Goal: Information Seeking & Learning: Learn about a topic

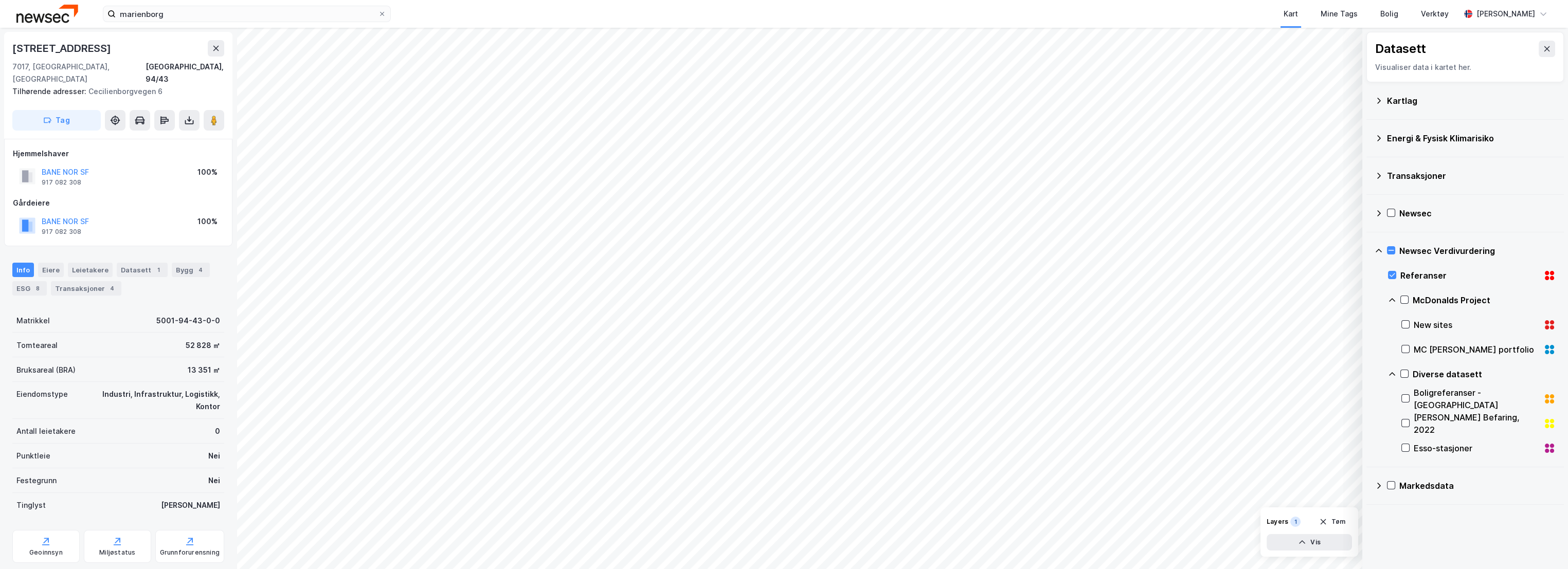
scroll to position [3, 0]
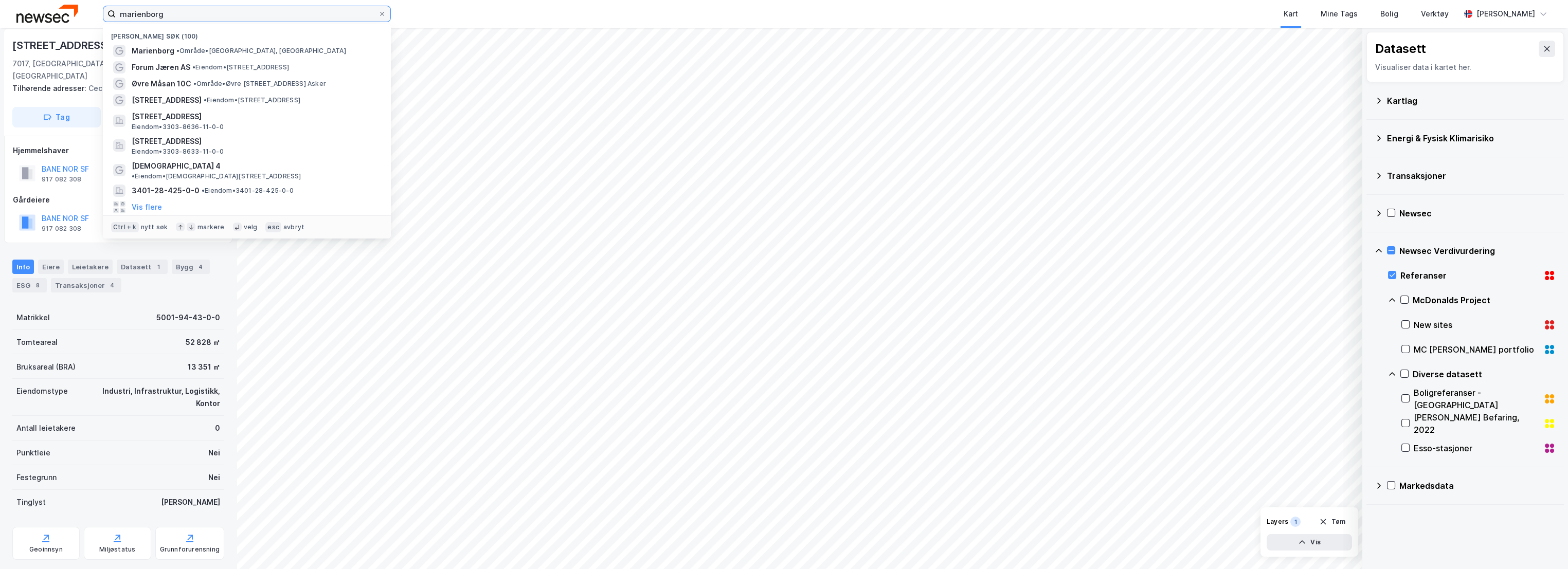
drag, startPoint x: 201, startPoint y: 13, endPoint x: 73, endPoint y: 22, distance: 128.3
click at [73, 22] on div "marienborg Nylige søk (100) [GEOGRAPHIC_DATA] • Område • [GEOGRAPHIC_DATA], [GE…" at bounding box center [784, 14] width 1568 height 28
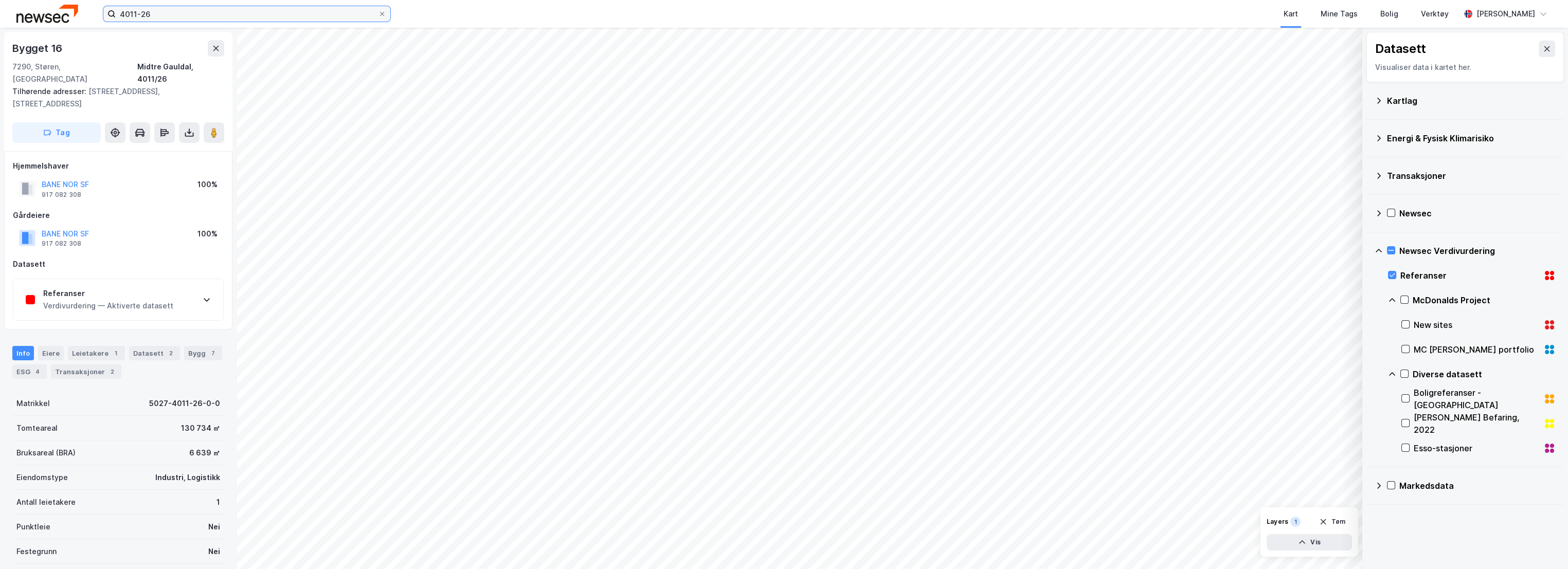
scroll to position [3, 0]
click at [1390, 277] on icon at bounding box center [1392, 275] width 7 height 7
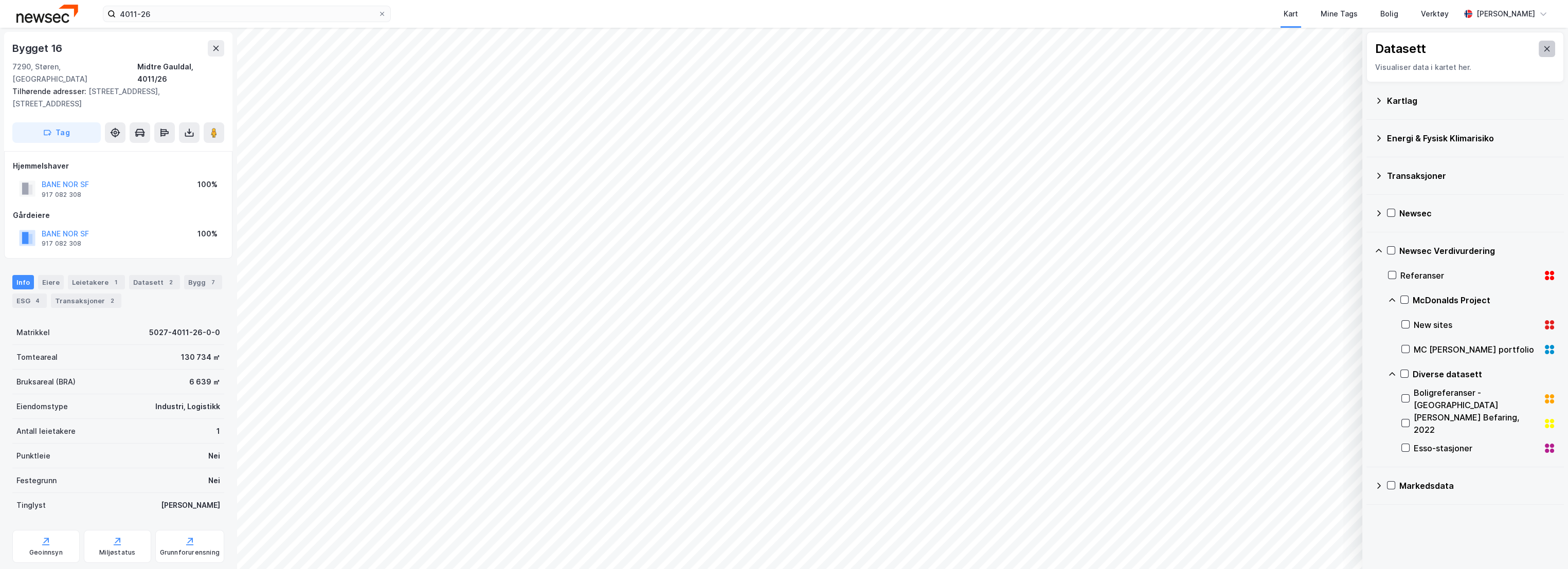
click at [1544, 49] on icon at bounding box center [1547, 49] width 6 height 5
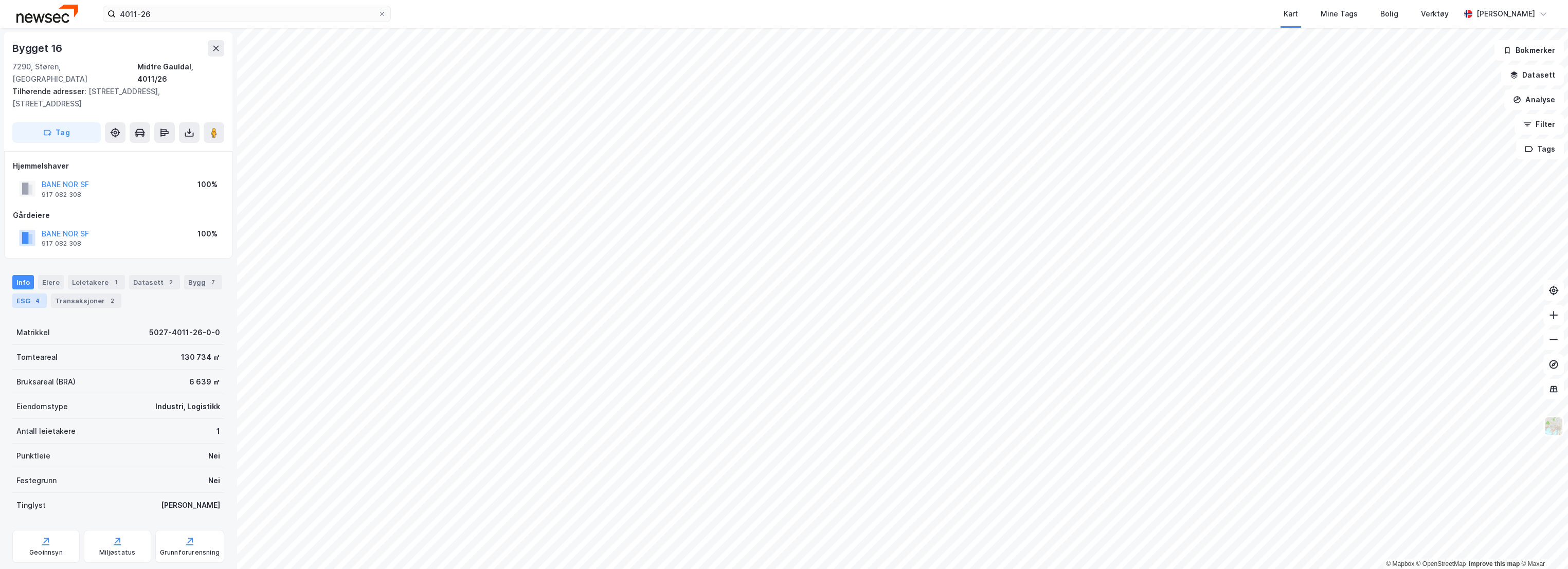
click at [27, 294] on div "ESG 4" at bounding box center [30, 301] width 35 height 14
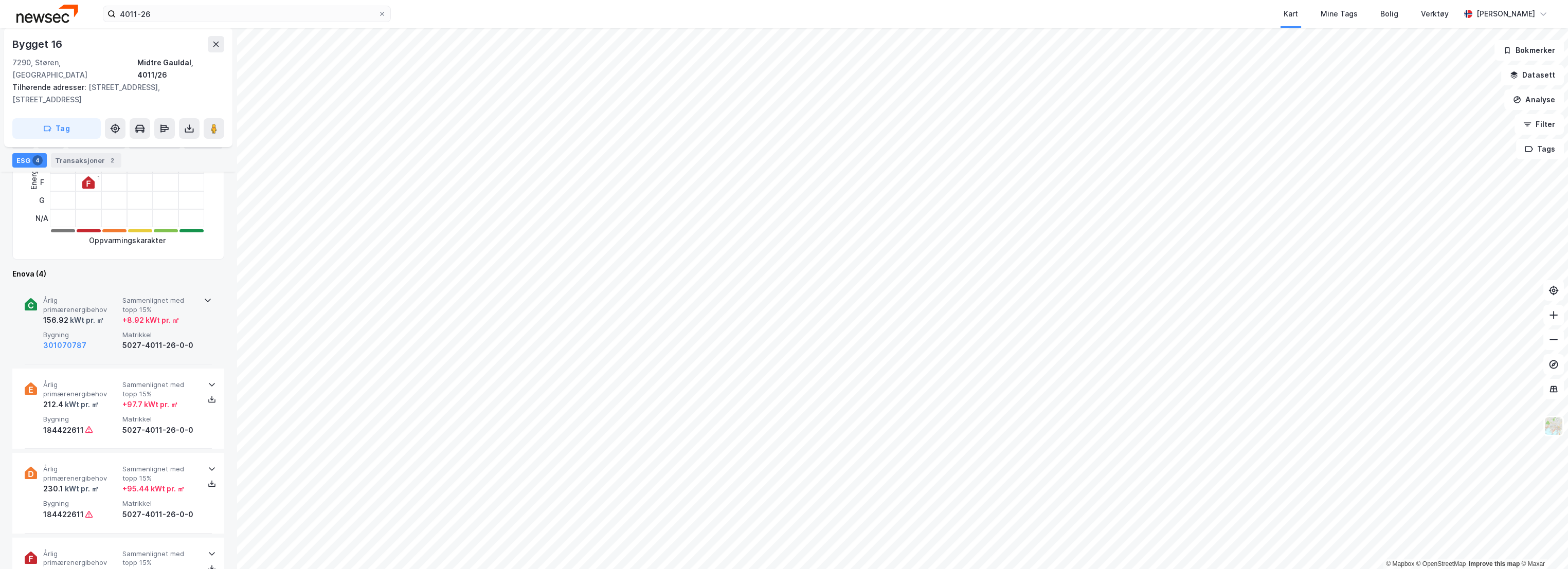
scroll to position [285, 0]
click at [96, 296] on span "Årlig primærenergibehov" at bounding box center [81, 304] width 75 height 18
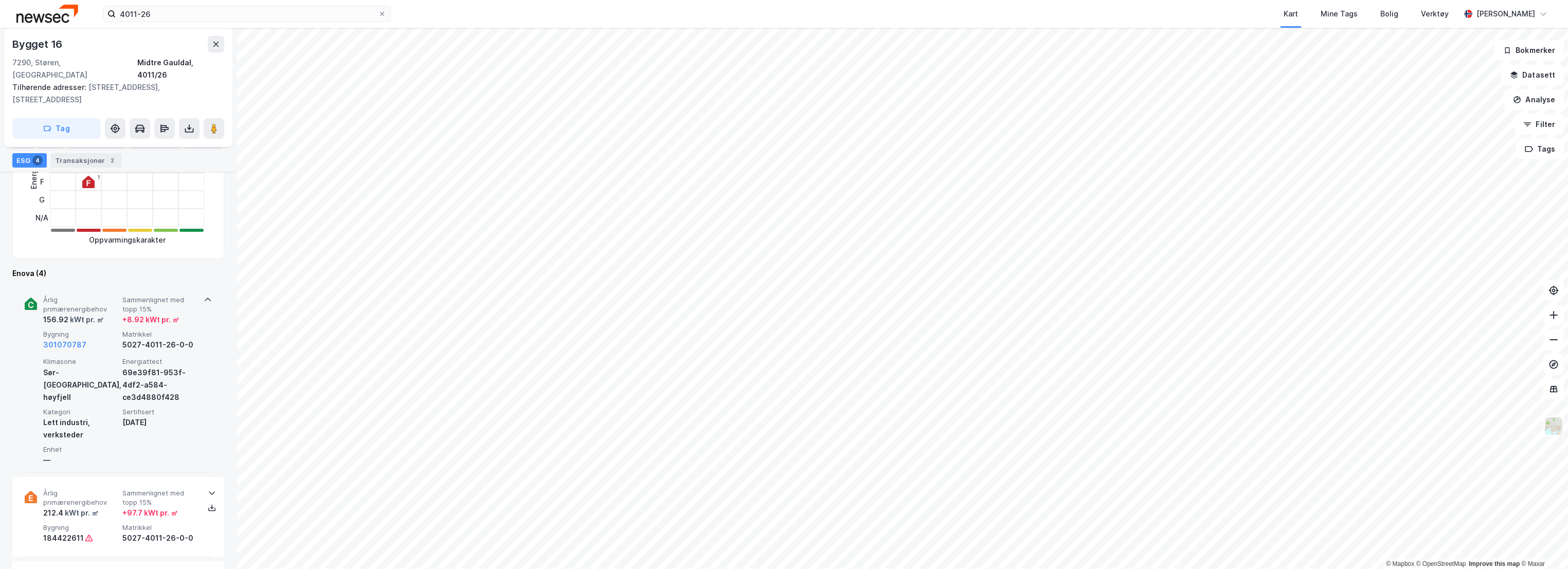
click at [97, 296] on span "Årlig primærenergibehov" at bounding box center [81, 304] width 75 height 18
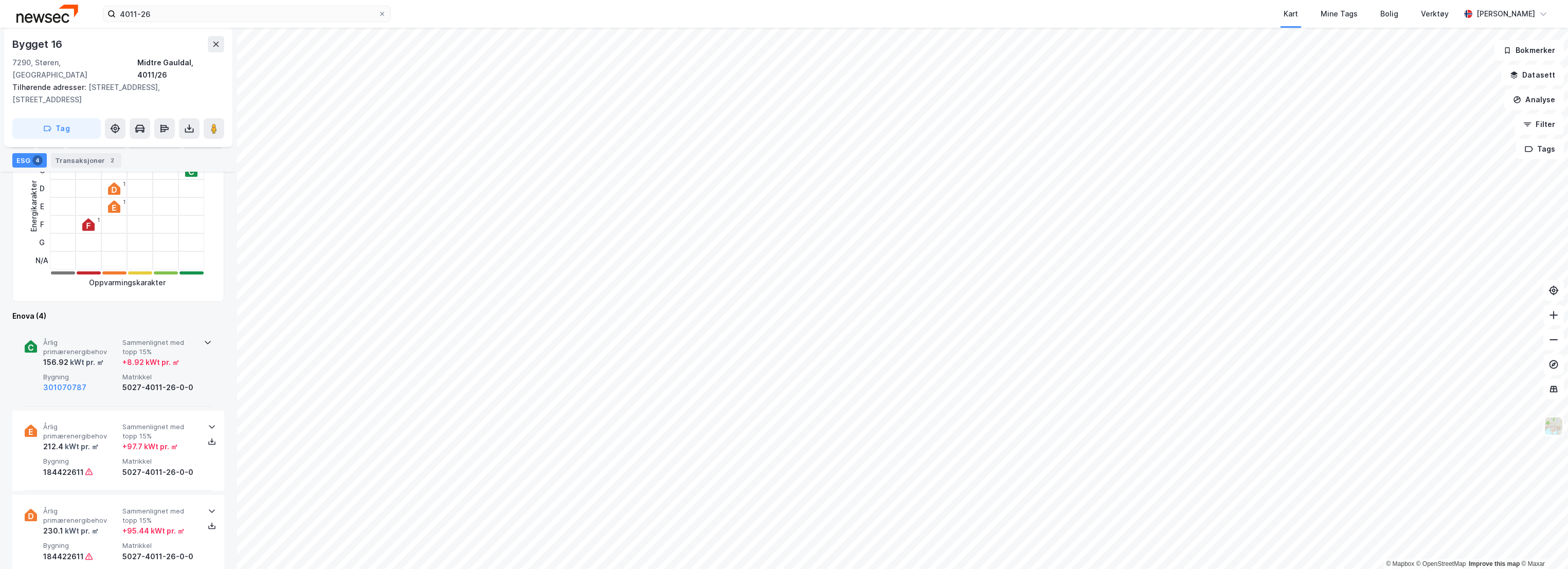
scroll to position [228, 0]
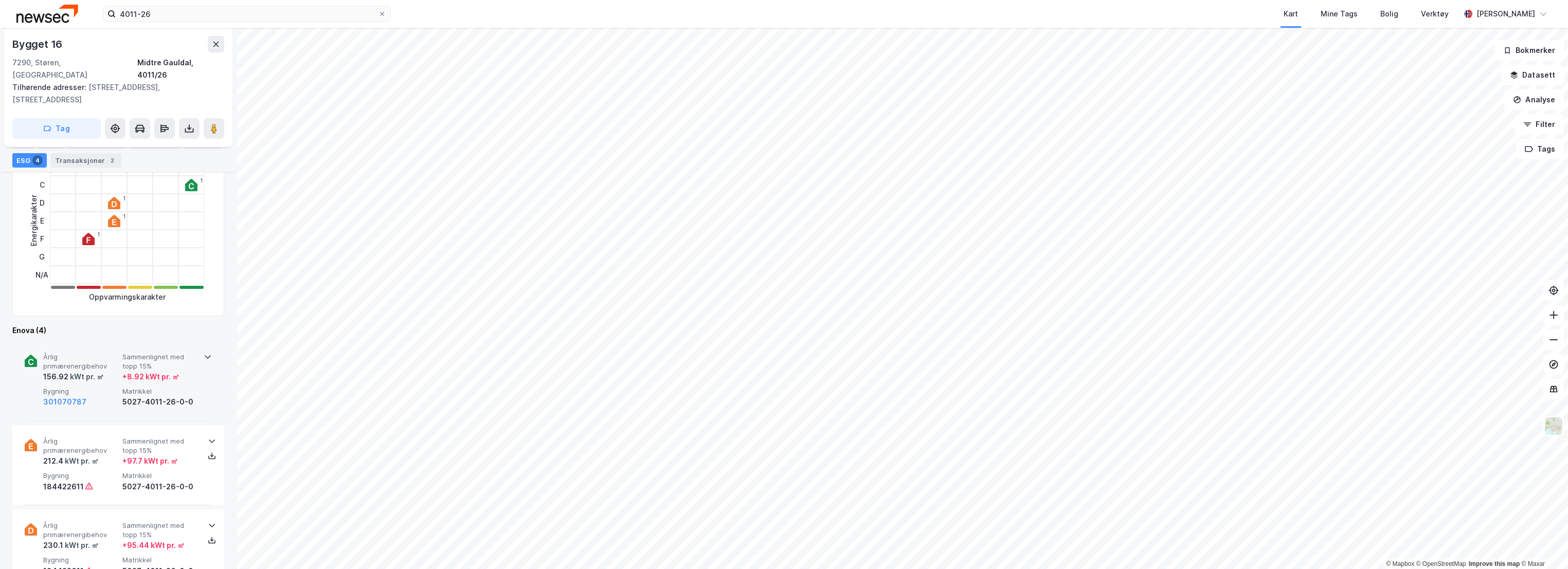
click at [103, 341] on div "Årlig primærenergibehov 156.92 kWt pr. ㎡ Sammenlignet med topp 15% + 8.92 kWt p…" at bounding box center [118, 381] width 187 height 80
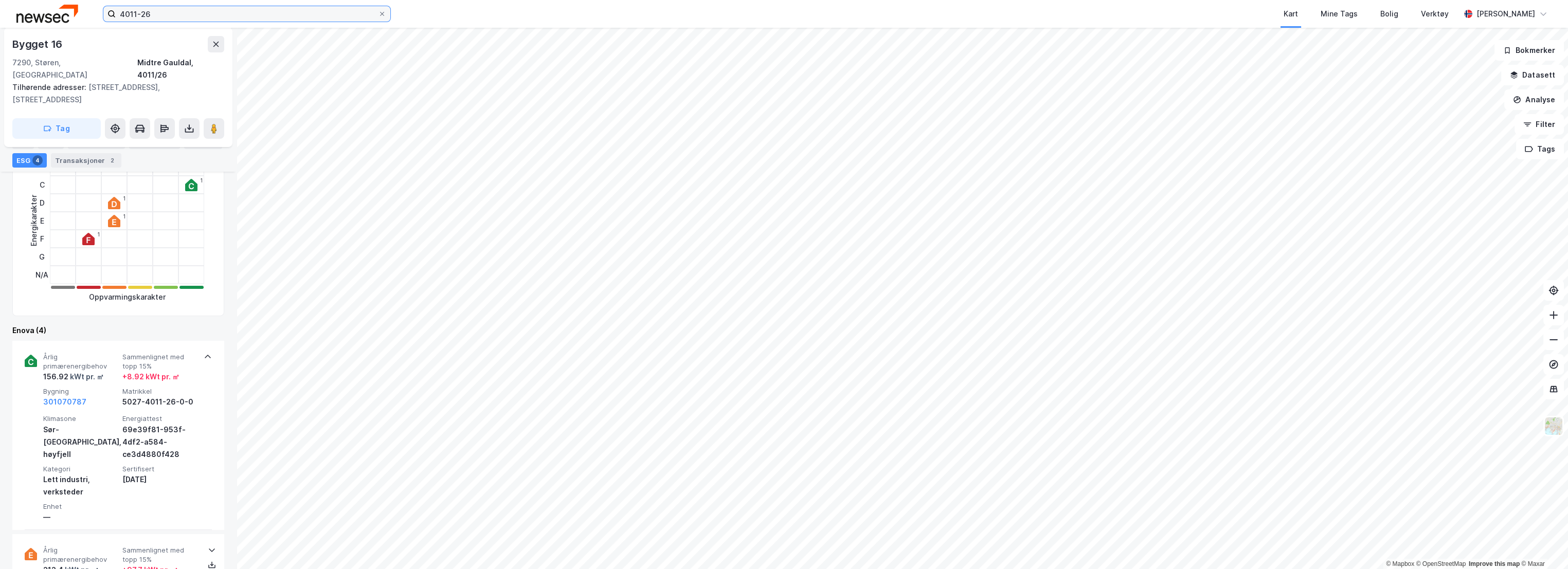
click at [227, 16] on input "4011-26" at bounding box center [247, 14] width 262 height 16
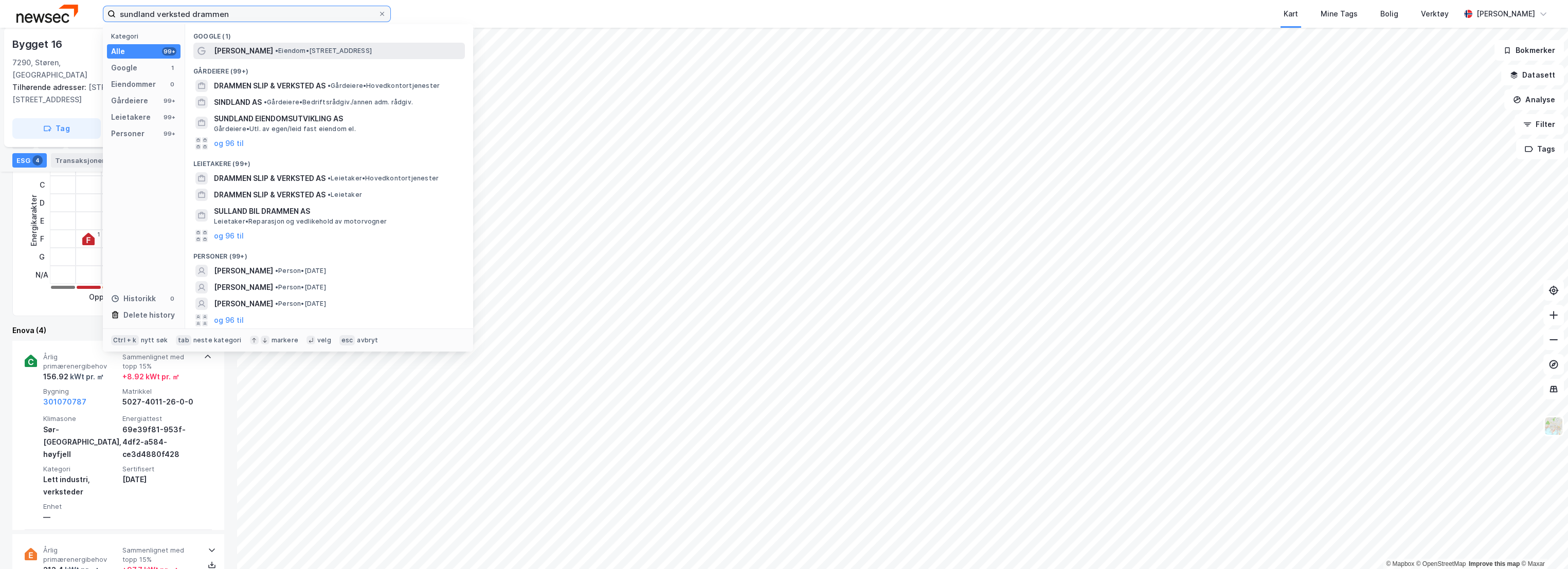
type input "sundland verksted drammen"
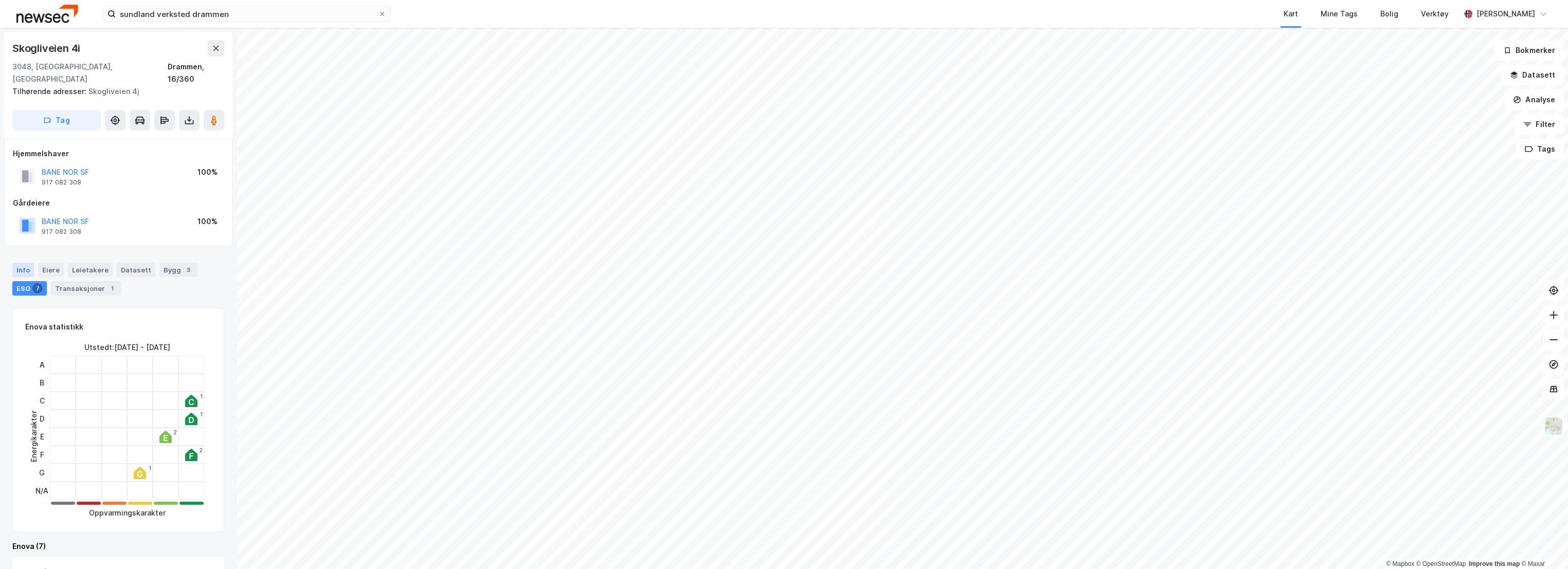
click at [25, 263] on div "Info" at bounding box center [23, 270] width 22 height 14
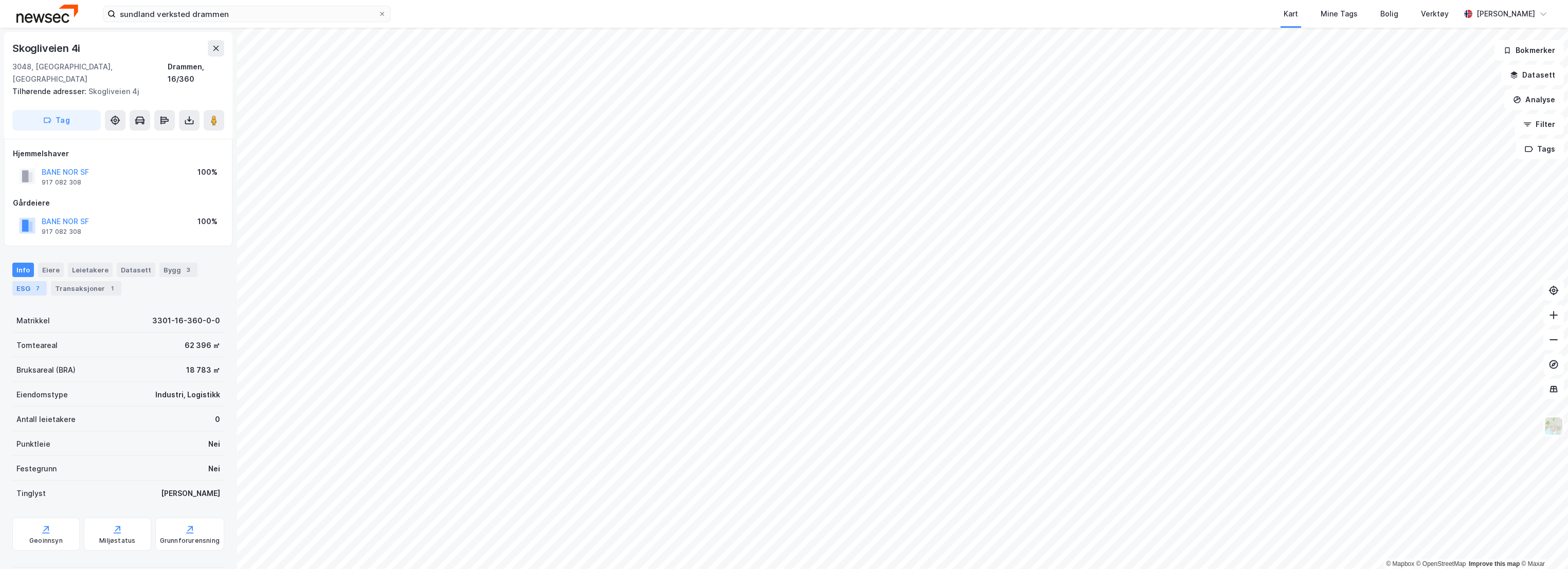
click at [27, 281] on div "ESG 7" at bounding box center [30, 288] width 35 height 14
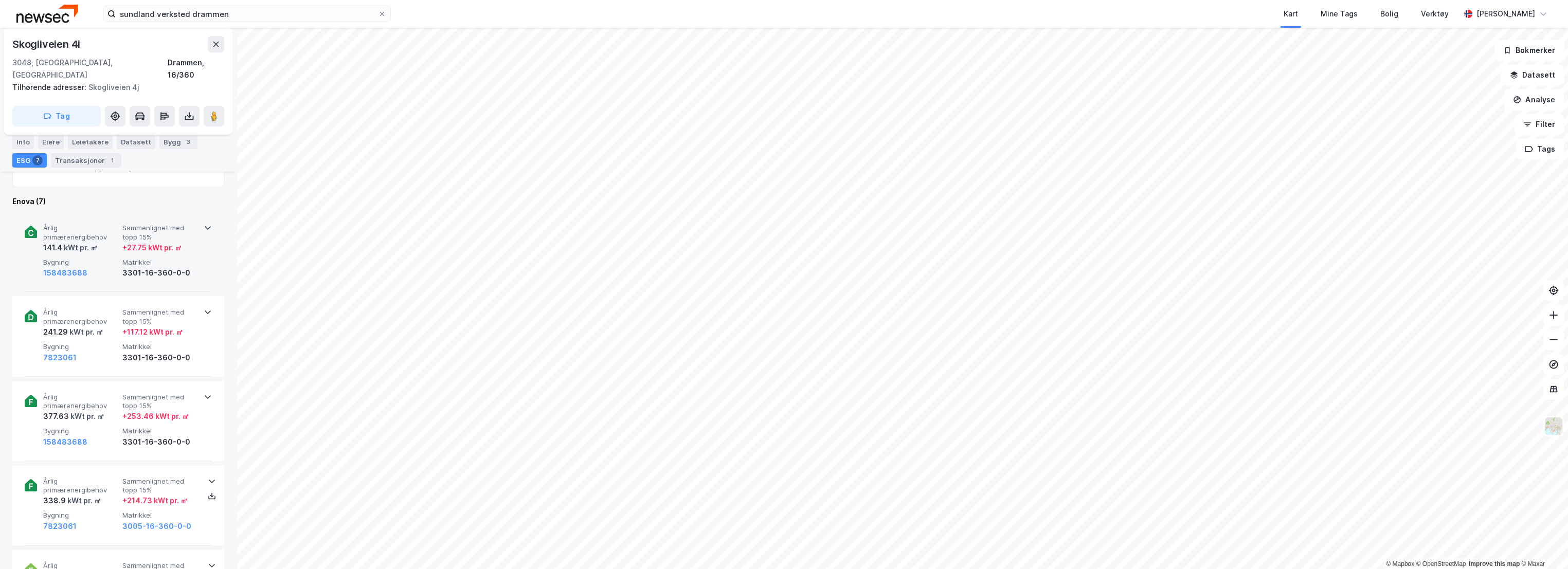
scroll to position [342, 0]
click at [100, 244] on div "141.4 kWt pr. ㎡" at bounding box center [81, 250] width 75 height 12
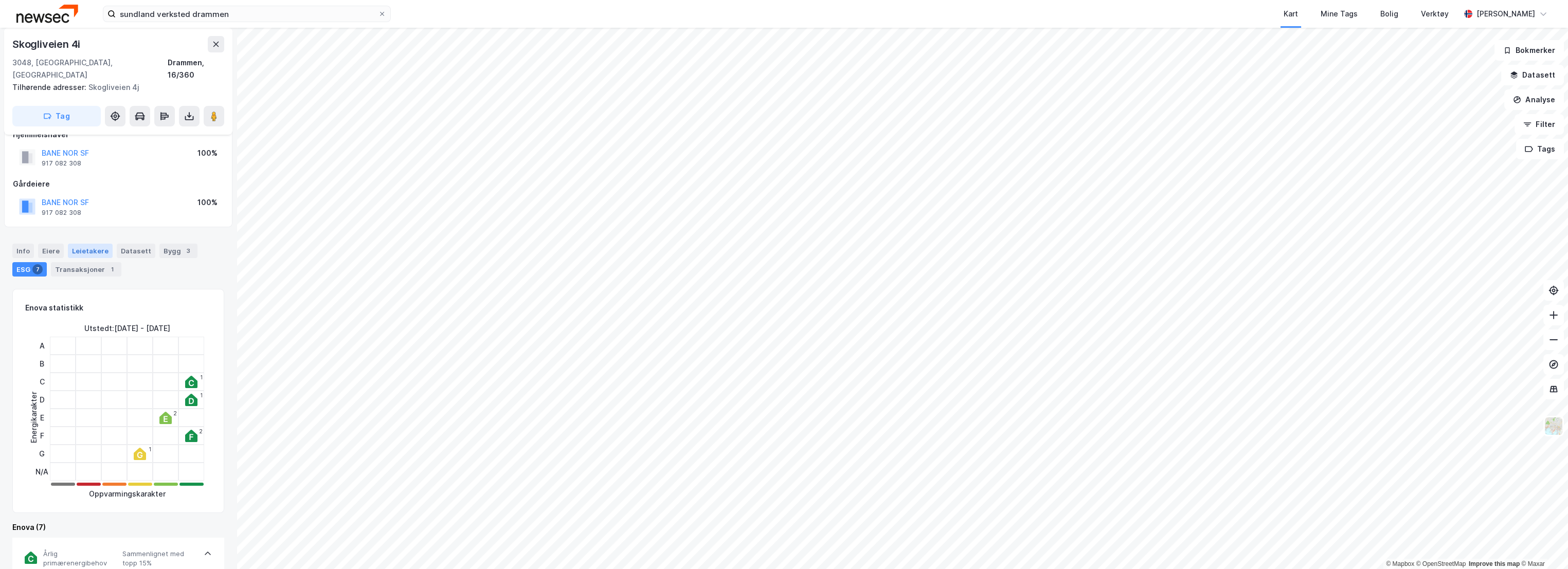
scroll to position [0, 0]
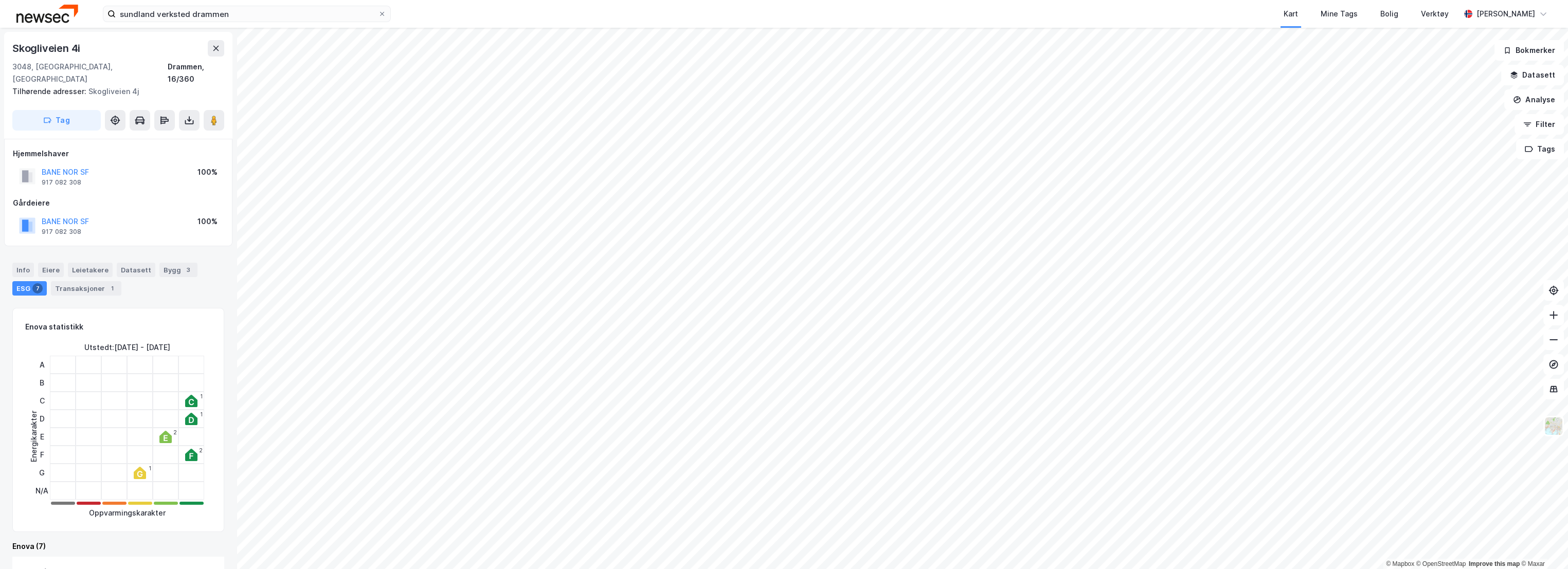
click at [34, 263] on div "Info [PERSON_NAME] Datasett Bygg 3 ESG 7 Transaksjoner 1" at bounding box center [118, 279] width 212 height 33
click at [22, 263] on div "Info" at bounding box center [23, 270] width 22 height 14
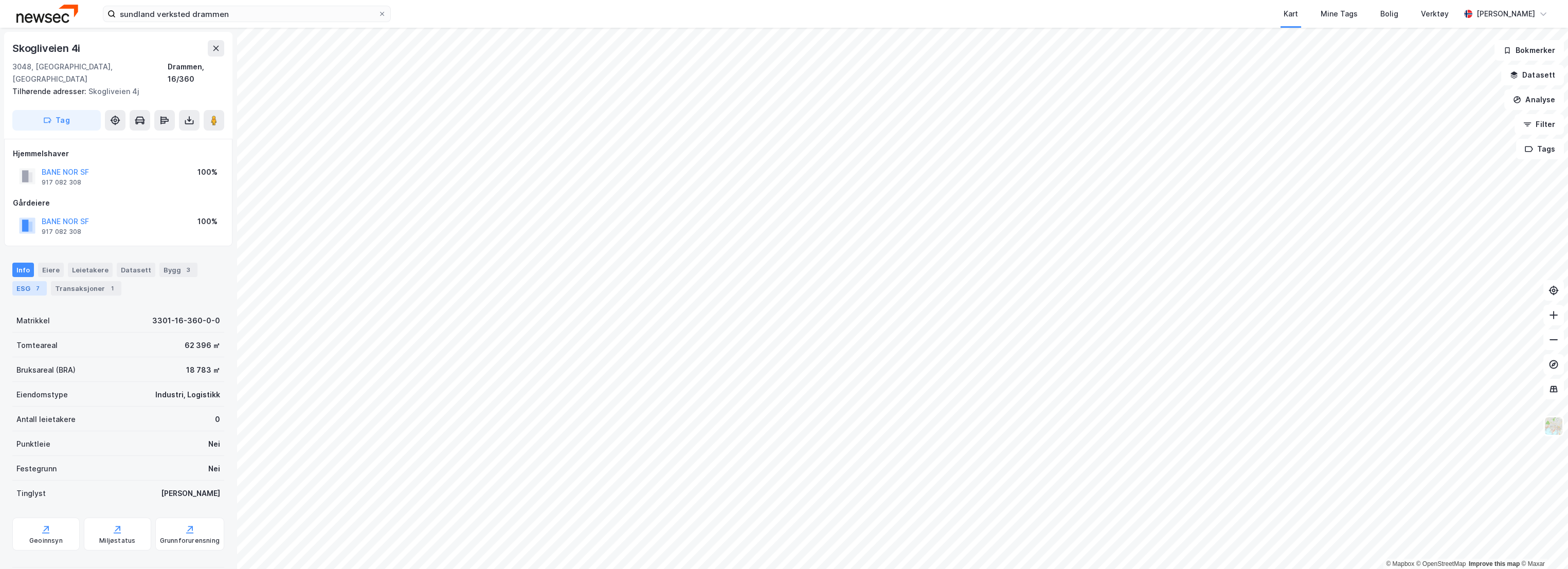
click at [22, 281] on div "ESG 7" at bounding box center [30, 288] width 35 height 14
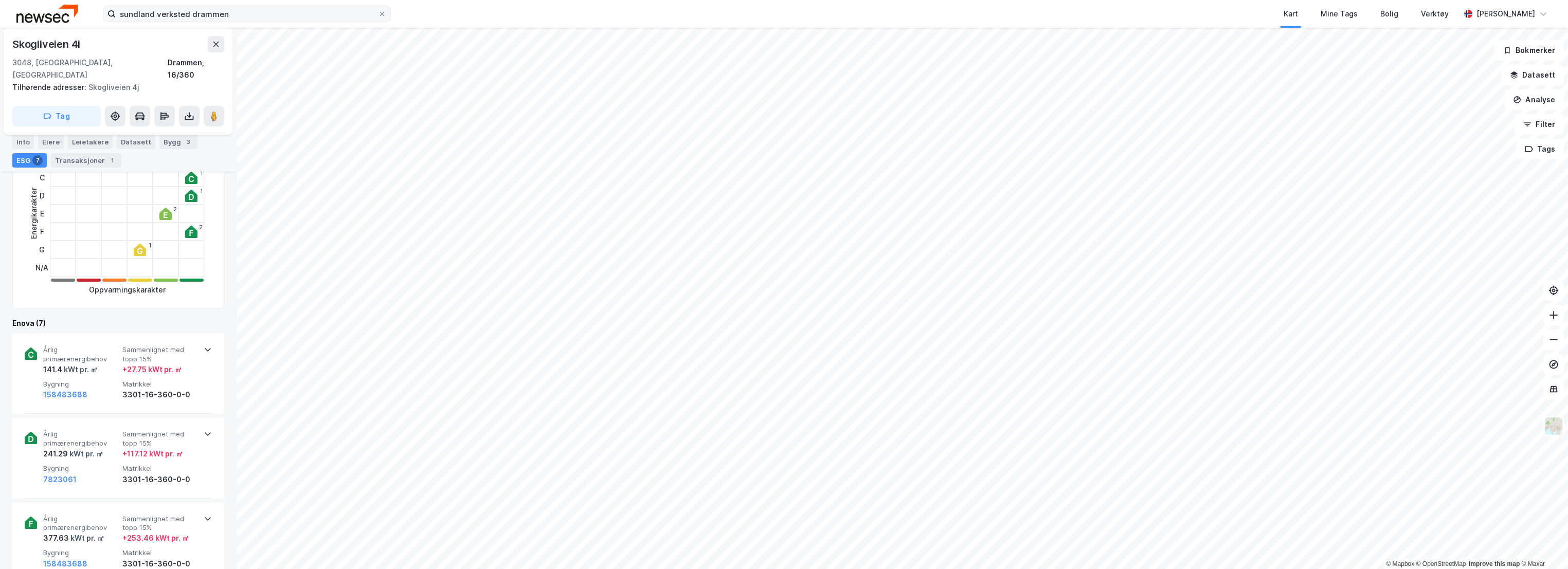
scroll to position [228, 0]
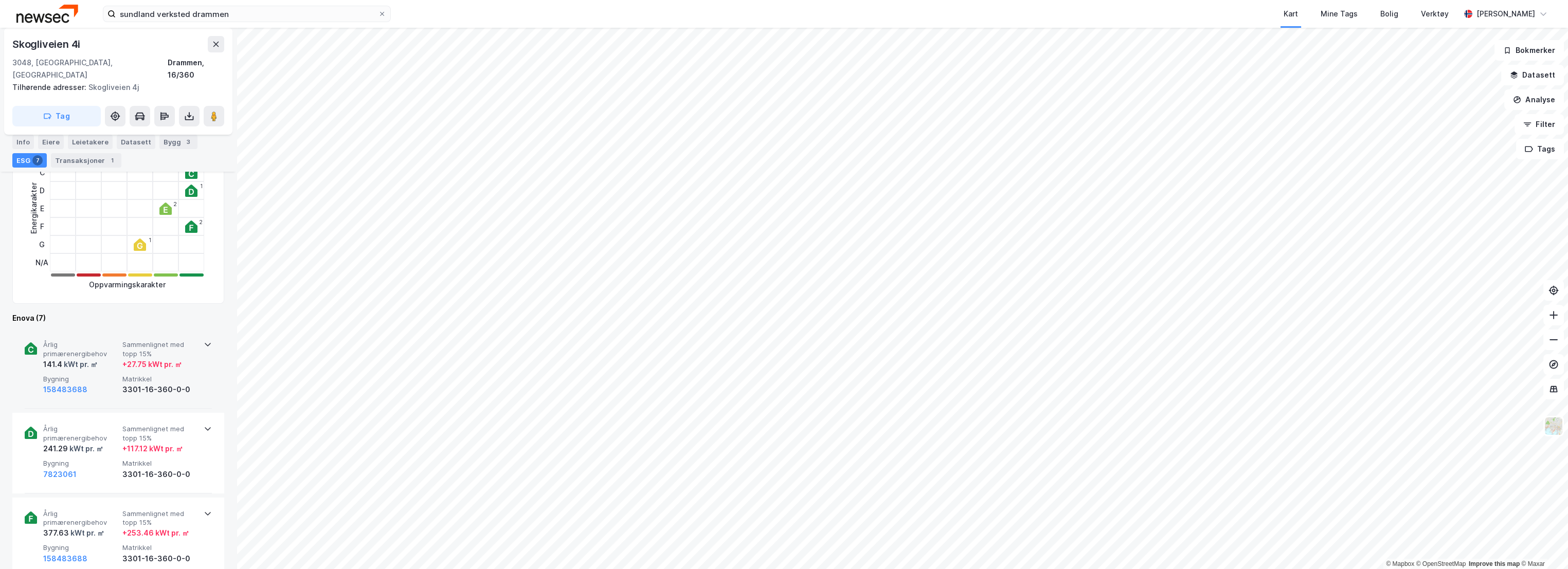
click at [119, 328] on div "Årlig primærenergibehov 141.4 kWt pr. ㎡ Sammenlignet med topp 15% + 27.75 kWt p…" at bounding box center [118, 368] width 187 height 80
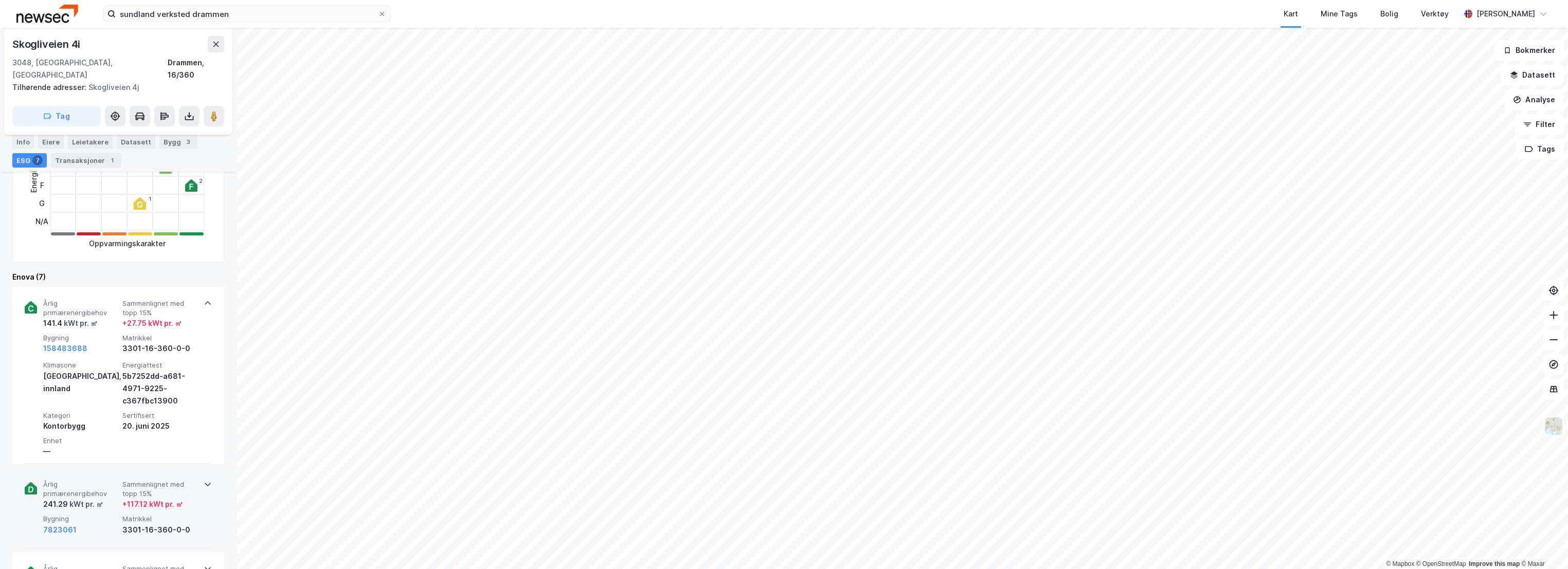
scroll to position [342, 0]
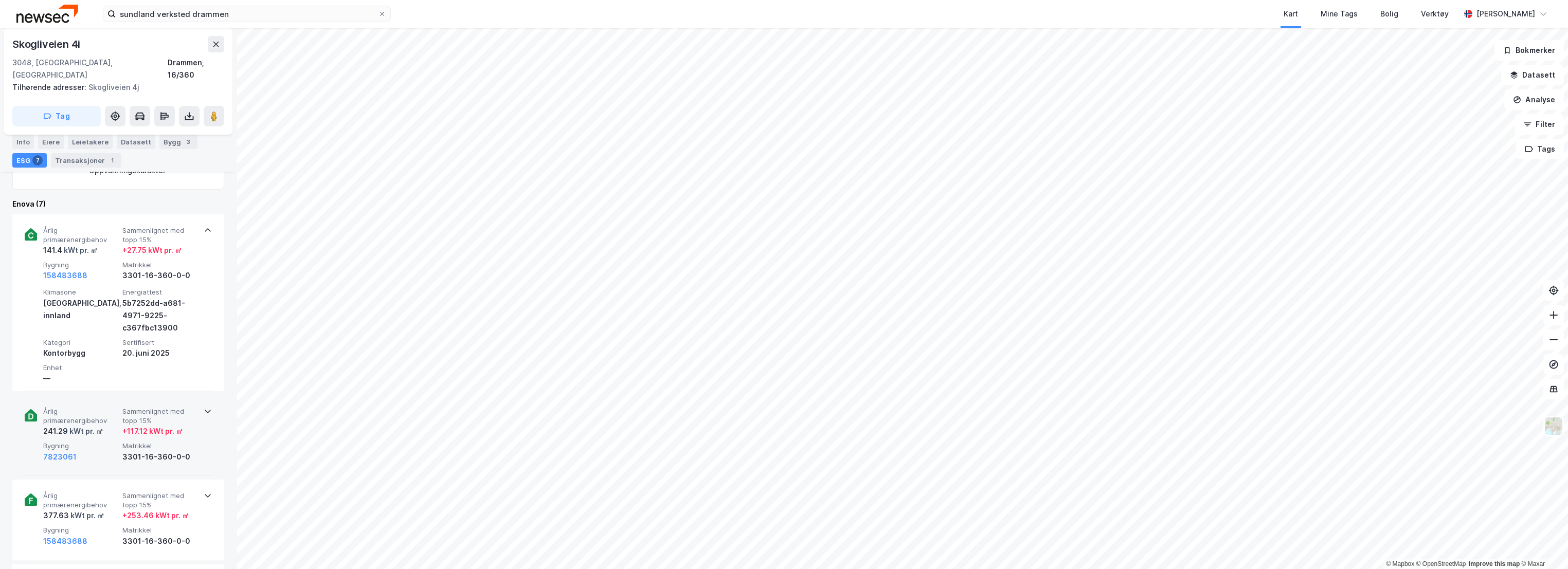
click at [112, 407] on span "Årlig primærenergibehov" at bounding box center [81, 416] width 75 height 18
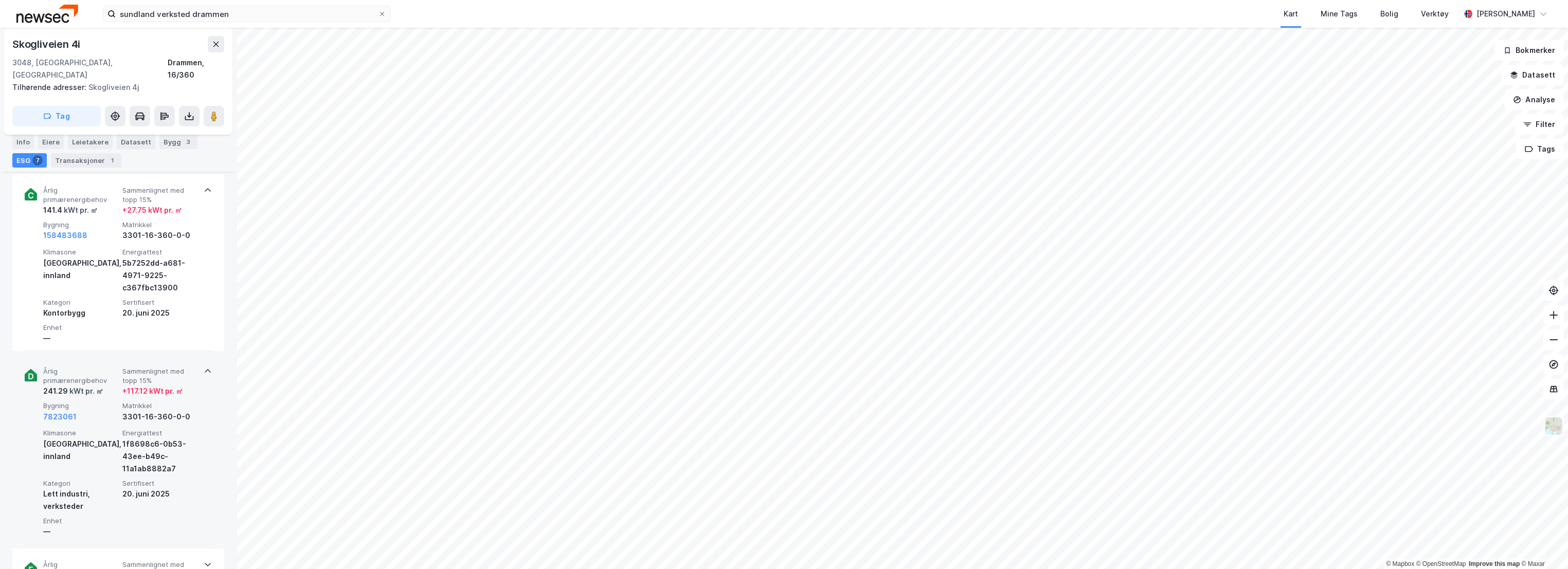
scroll to position [399, 0]
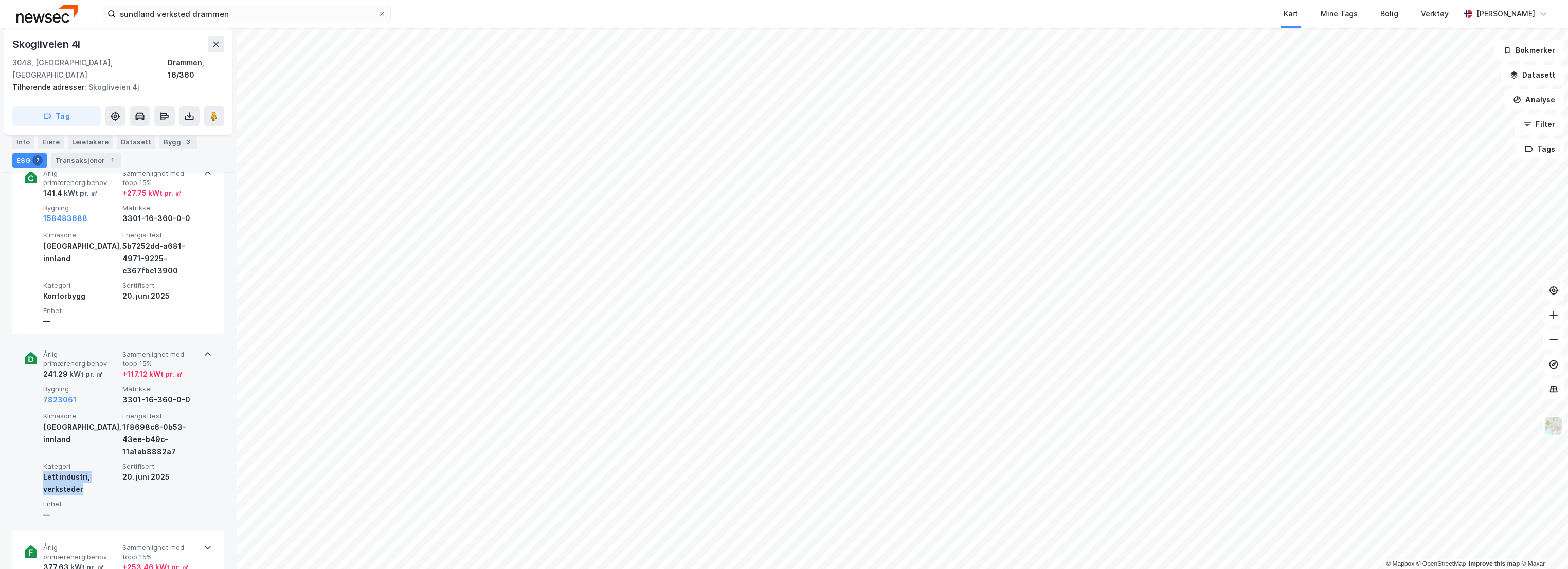
drag, startPoint x: 81, startPoint y: 477, endPoint x: 35, endPoint y: 465, distance: 47.5
click at [35, 465] on div "Årlig primærenergibehov 241.29 kWt pr. ㎡ Sammenlignet med topp 15% + 117.12 kWt…" at bounding box center [118, 433] width 187 height 189
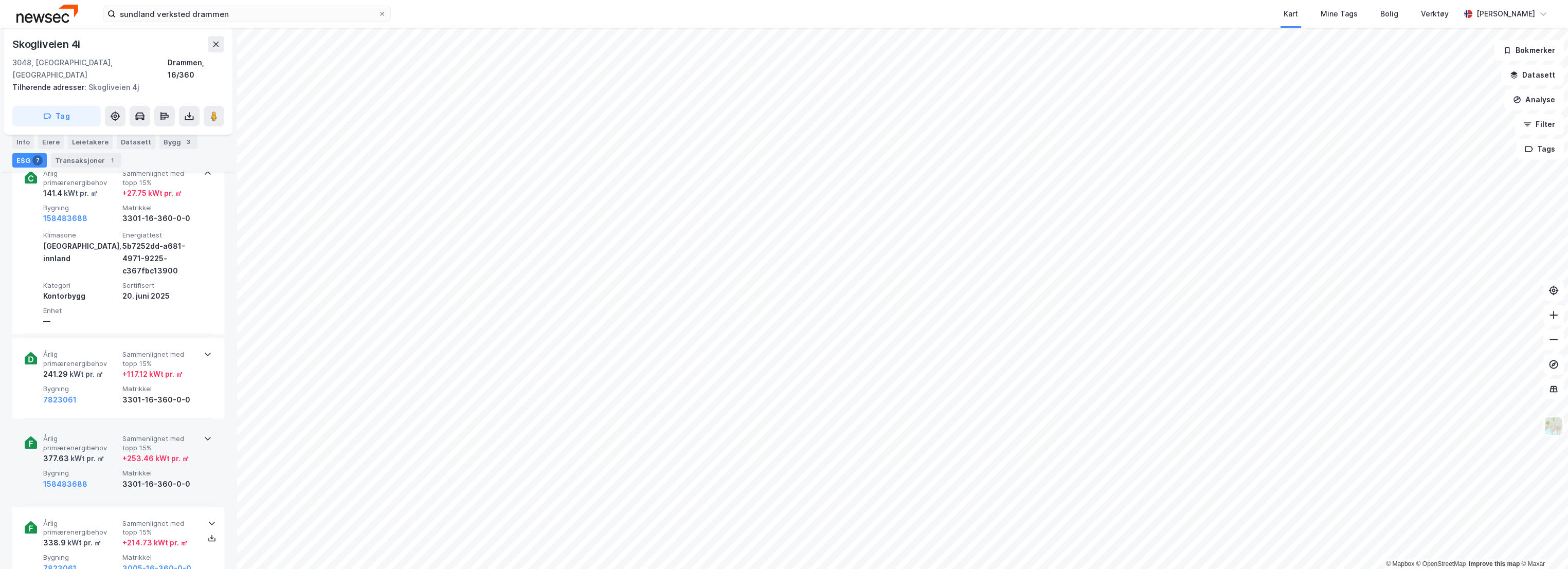
copy div "Lett industri, verksteder"
click at [93, 350] on span "Årlig primærenergibehov" at bounding box center [81, 359] width 75 height 18
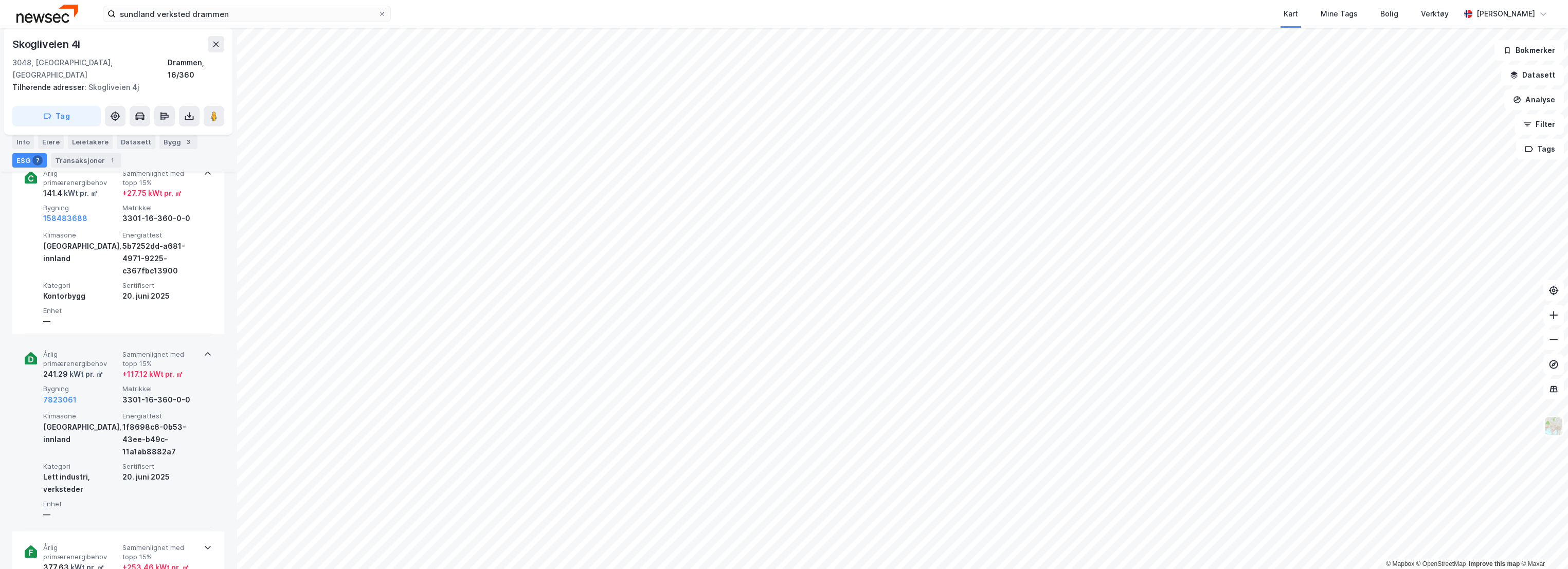
click at [93, 350] on span "Årlig primærenergibehov" at bounding box center [81, 359] width 75 height 18
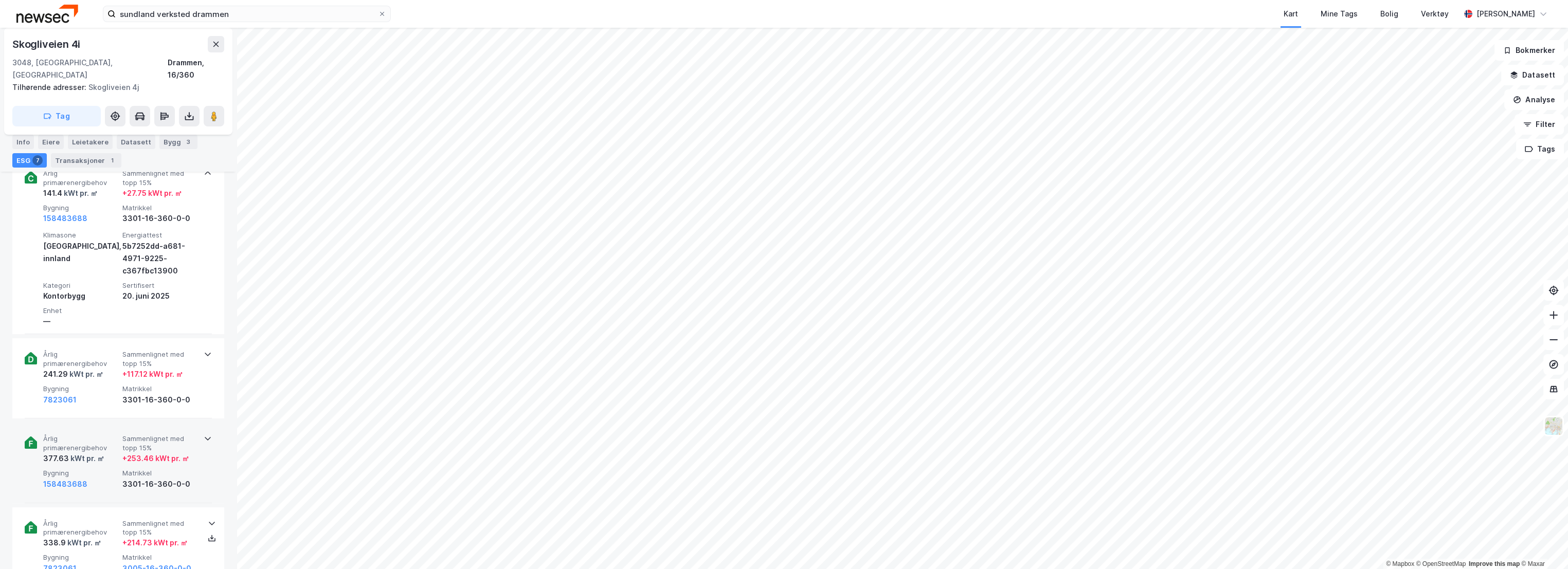
click at [83, 422] on div "Årlig primærenergibehov 377.63 kWt pr. ㎡ Sammenlignet med topp 15% + 253.46 kWt…" at bounding box center [118, 462] width 187 height 80
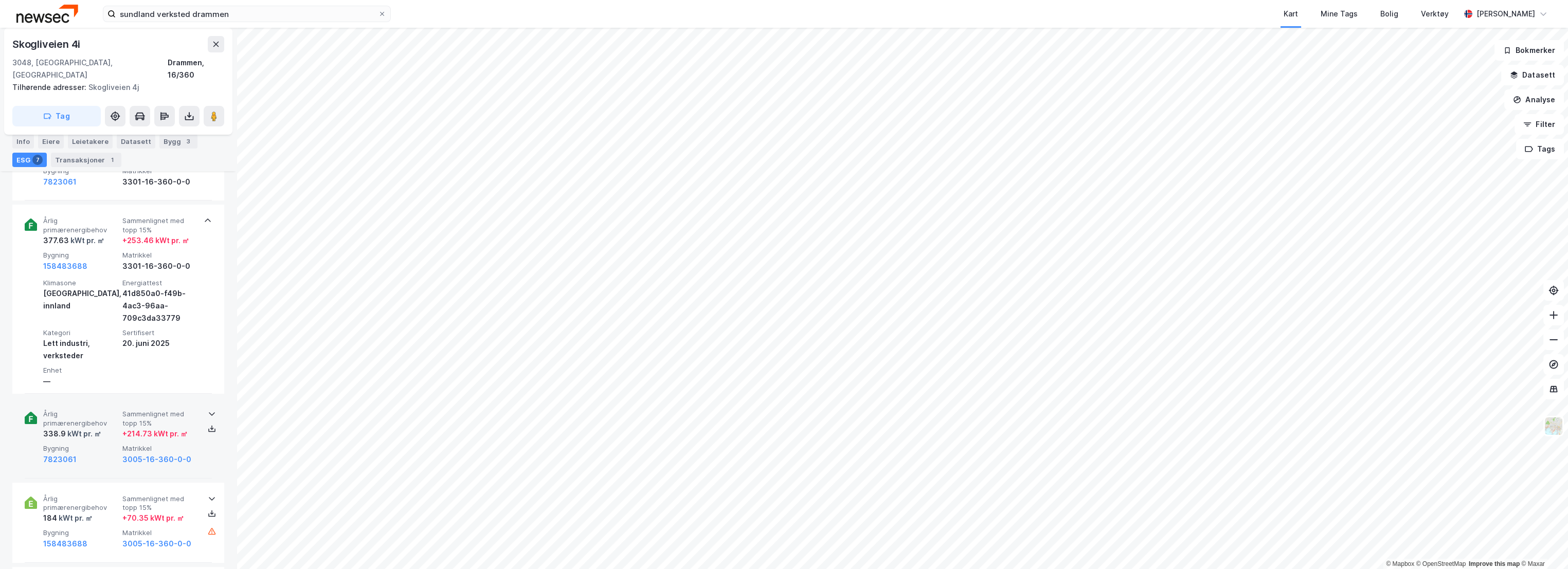
scroll to position [628, 0]
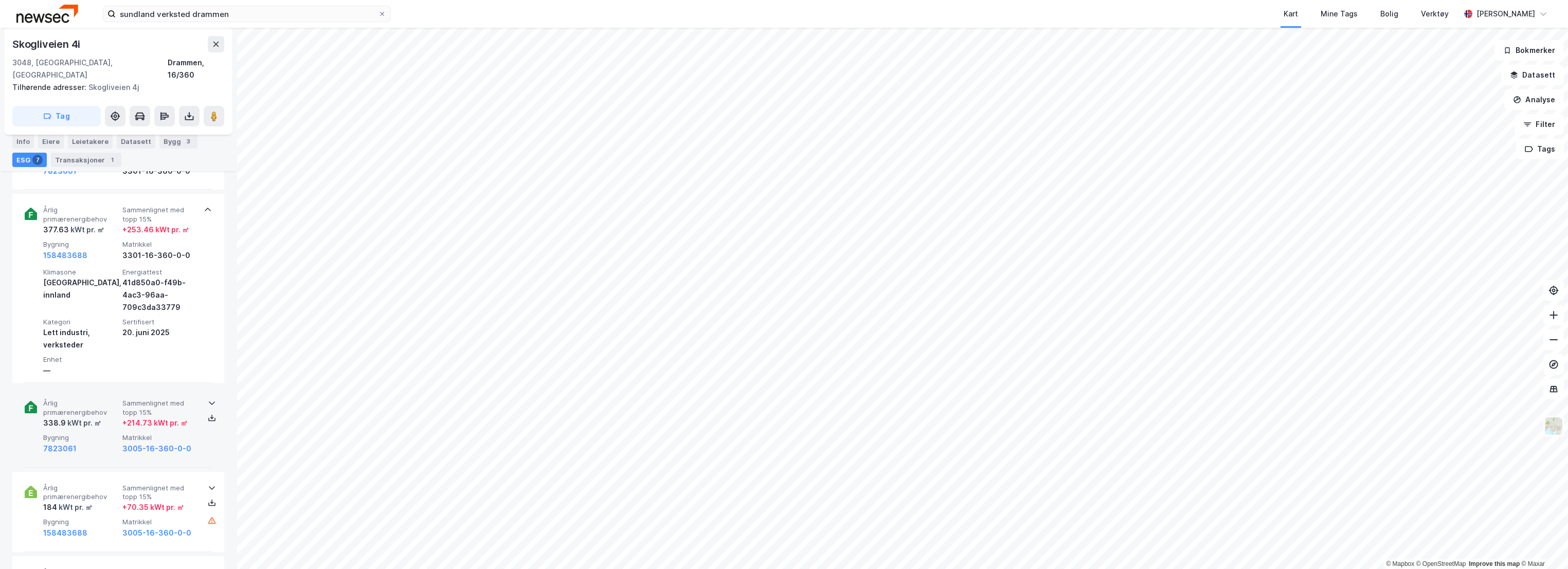
click at [87, 399] on span "Årlig primærenergibehov" at bounding box center [81, 407] width 75 height 18
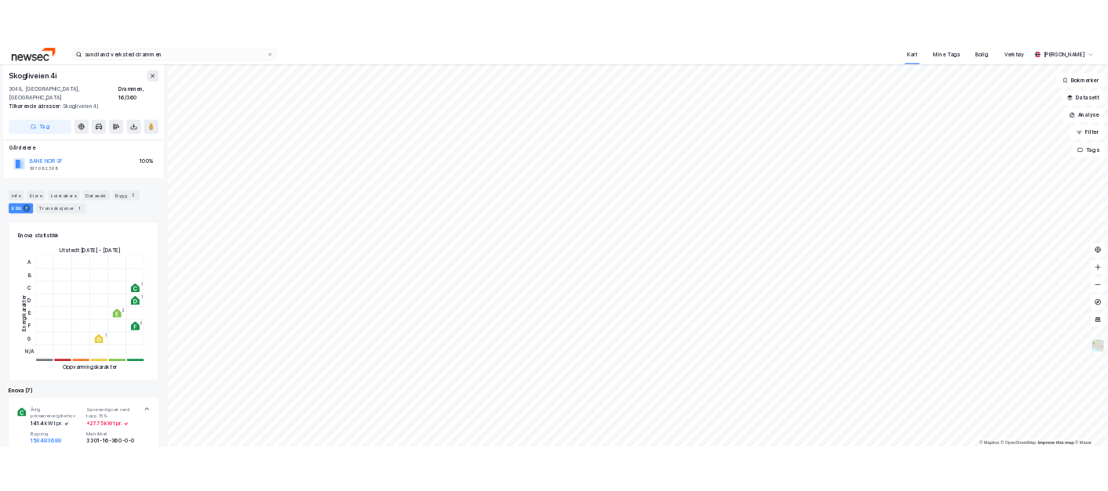
scroll to position [0, 0]
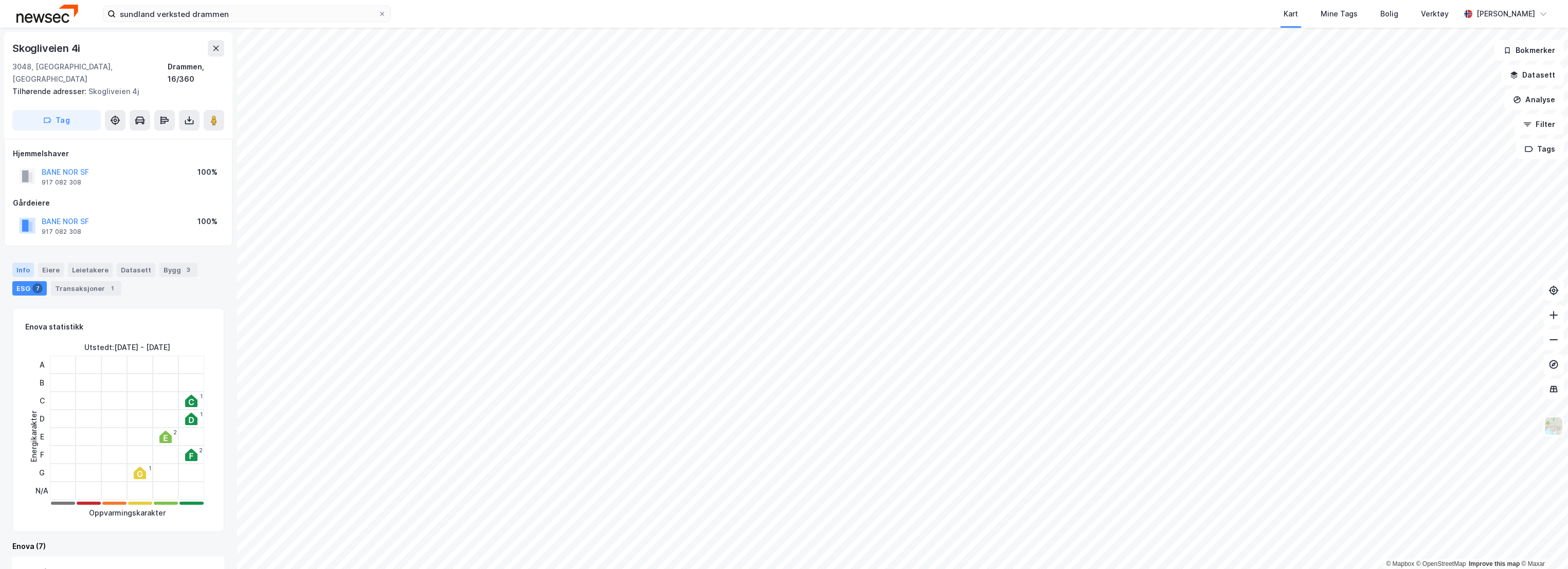
click at [25, 263] on div "Info" at bounding box center [23, 270] width 22 height 14
